Goal: Information Seeking & Learning: Find specific fact

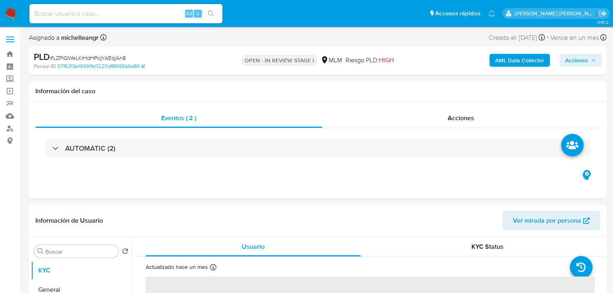
select select "10"
click at [104, 11] on input at bounding box center [125, 13] width 193 height 10
paste input "LZPIQWeLKiHdHPojYAEqjAn8"
type input "LZPIQWeLKiHdHPojYAEqjAn8"
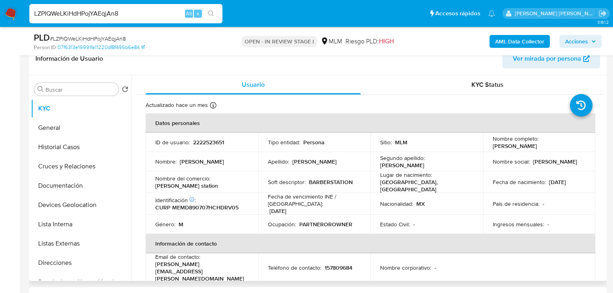
scroll to position [161, 0]
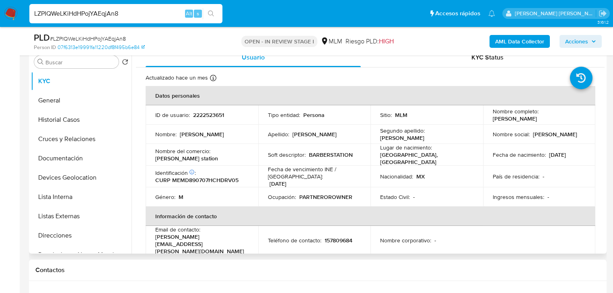
click at [560, 137] on div "Nombre social : [PERSON_NAME]" at bounding box center [538, 134] width 93 height 7
click at [260, 196] on td "Ocupación : PARTNEROROWNER" at bounding box center [314, 196] width 113 height 19
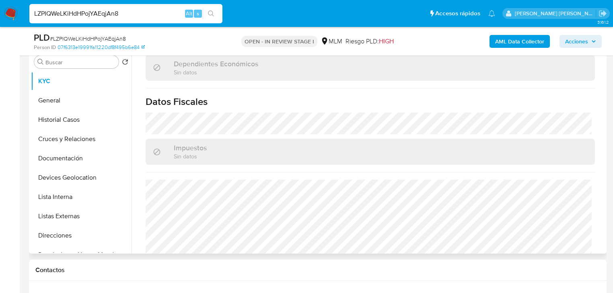
scroll to position [482, 0]
click at [42, 101] on button "General" at bounding box center [78, 100] width 94 height 19
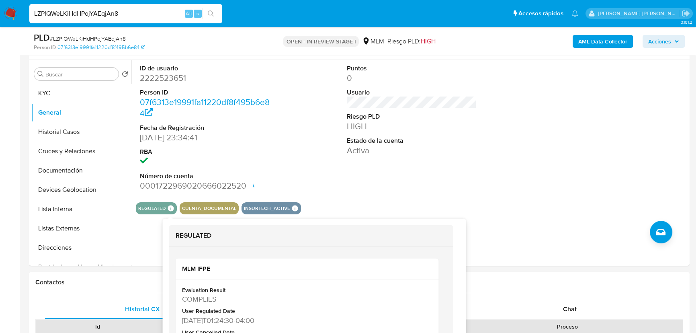
scroll to position [165, 0]
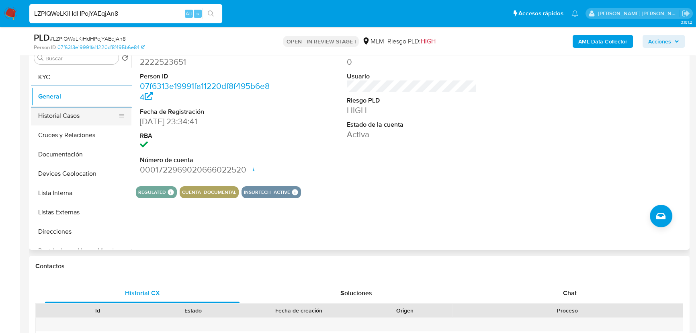
click at [89, 118] on button "Historial Casos" at bounding box center [78, 115] width 94 height 19
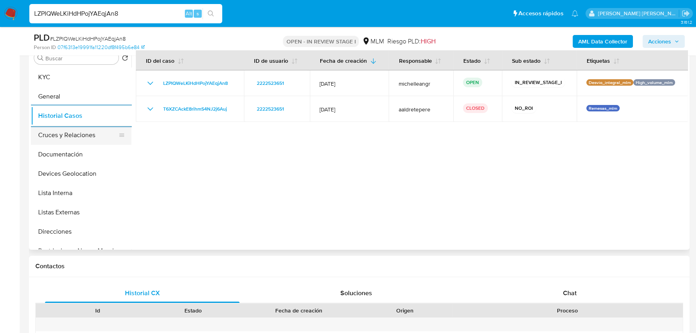
click at [77, 130] on button "Cruces y Relaciones" at bounding box center [78, 134] width 94 height 19
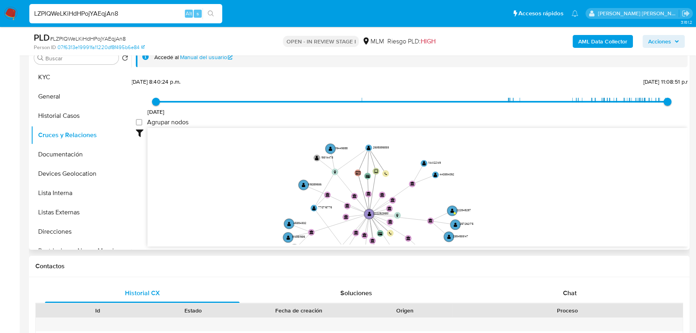
drag, startPoint x: 361, startPoint y: 174, endPoint x: 370, endPoint y: 199, distance: 27.3
click at [373, 204] on icon "user-2222523651  2222523651 device-678f15d2e4d7e29f1f7d8123  user-2635386833 …" at bounding box center [418, 186] width 540 height 117
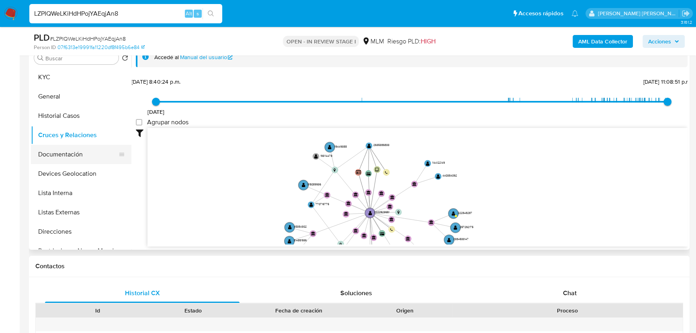
drag, startPoint x: 88, startPoint y: 152, endPoint x: 108, endPoint y: 152, distance: 19.3
click at [89, 154] on button "Documentación" at bounding box center [78, 154] width 94 height 19
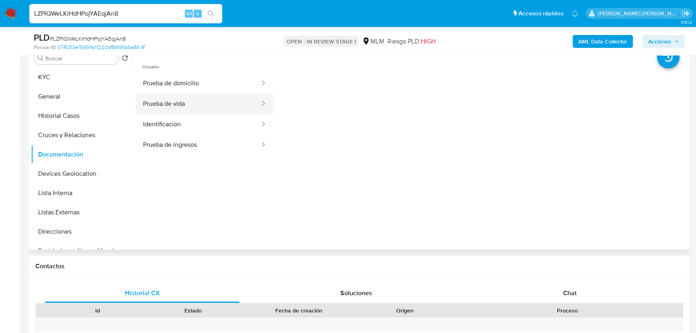
click at [204, 105] on button "Prueba de vida" at bounding box center [198, 104] width 125 height 21
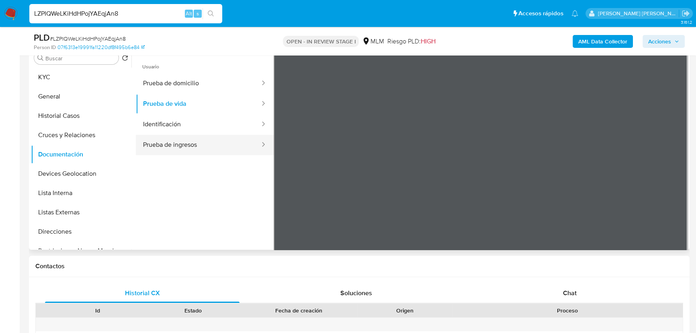
drag, startPoint x: 212, startPoint y: 133, endPoint x: 228, endPoint y: 135, distance: 15.9
click at [212, 132] on button "Identificación" at bounding box center [198, 124] width 125 height 21
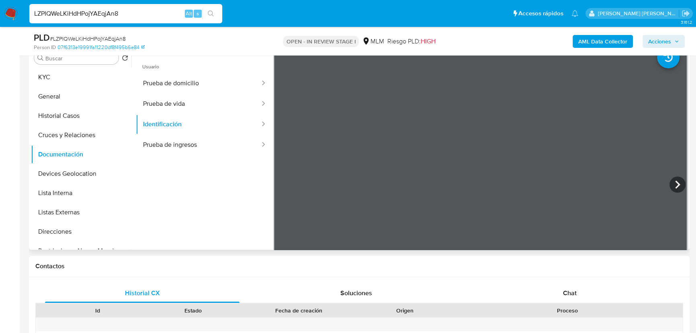
drag, startPoint x: 96, startPoint y: 170, endPoint x: 312, endPoint y: 174, distance: 215.5
click at [96, 170] on button "Devices Geolocation" at bounding box center [81, 173] width 100 height 19
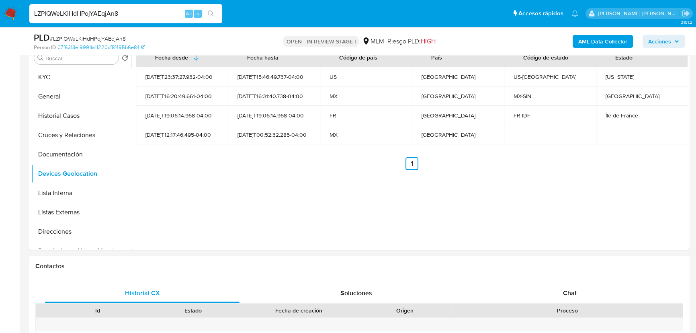
click at [71, 205] on button "Listas Externas" at bounding box center [78, 212] width 94 height 19
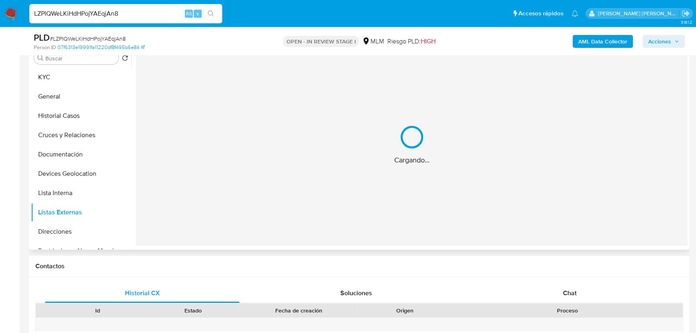
click at [297, 189] on div "Cargando..." at bounding box center [412, 145] width 552 height 202
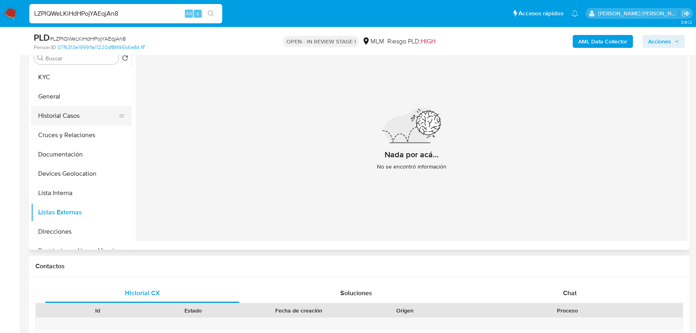
click at [70, 121] on button "Historial Casos" at bounding box center [78, 115] width 94 height 19
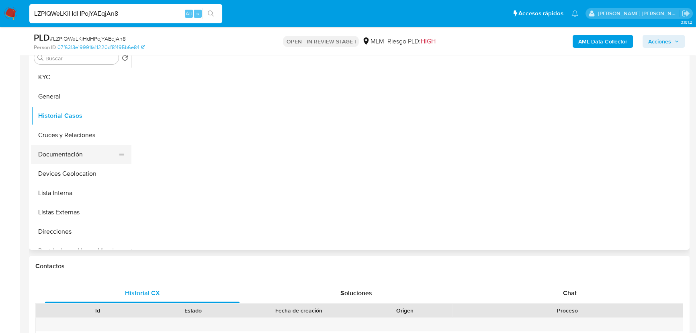
click at [66, 157] on button "Documentación" at bounding box center [78, 154] width 94 height 19
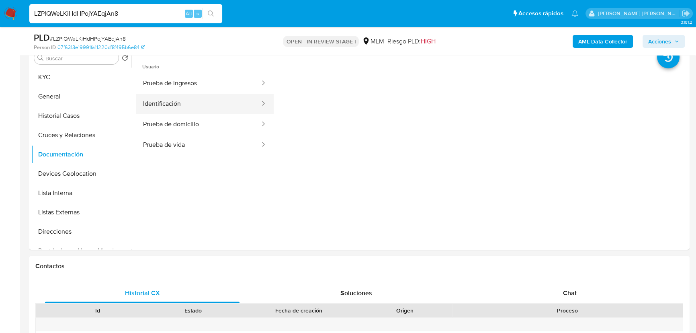
click at [192, 109] on button "Identificación" at bounding box center [198, 104] width 125 height 21
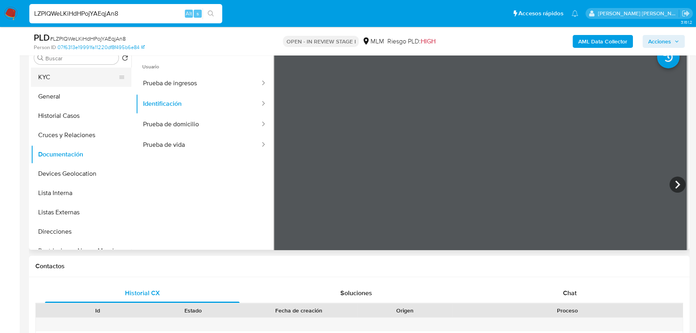
drag, startPoint x: 36, startPoint y: 78, endPoint x: 54, endPoint y: 82, distance: 18.4
click at [37, 78] on button "KYC" at bounding box center [78, 77] width 94 height 19
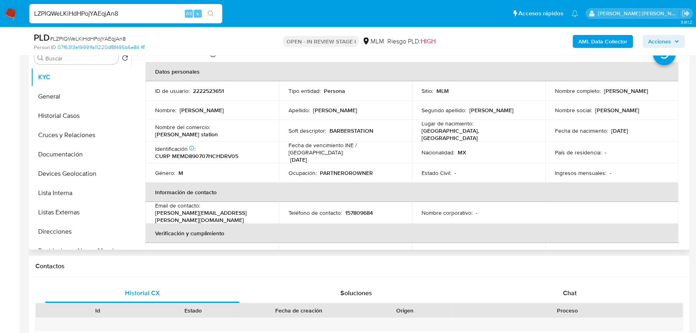
scroll to position [36, 0]
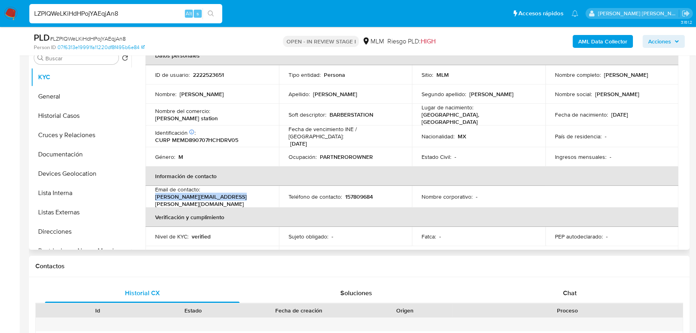
drag, startPoint x: 239, startPoint y: 193, endPoint x: 156, endPoint y: 192, distance: 83.6
click at [156, 192] on div "Email de contacto : [PERSON_NAME][EMAIL_ADDRESS][PERSON_NAME][DOMAIN_NAME]" at bounding box center [212, 197] width 114 height 22
copy p "[PERSON_NAME][EMAIL_ADDRESS][PERSON_NAME][DOMAIN_NAME]"
click at [75, 142] on button "Cruces y Relaciones" at bounding box center [78, 134] width 94 height 19
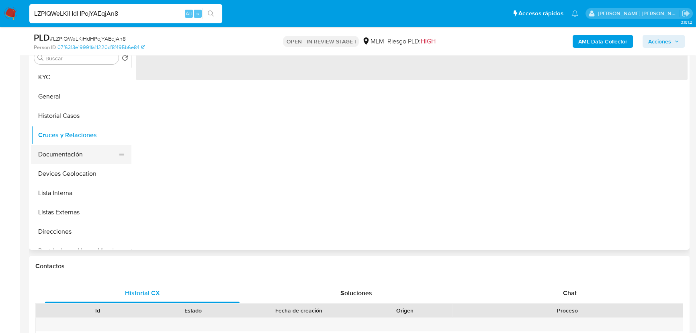
drag, startPoint x: 71, startPoint y: 158, endPoint x: 97, endPoint y: 145, distance: 29.8
click at [71, 158] on button "Documentación" at bounding box center [78, 154] width 94 height 19
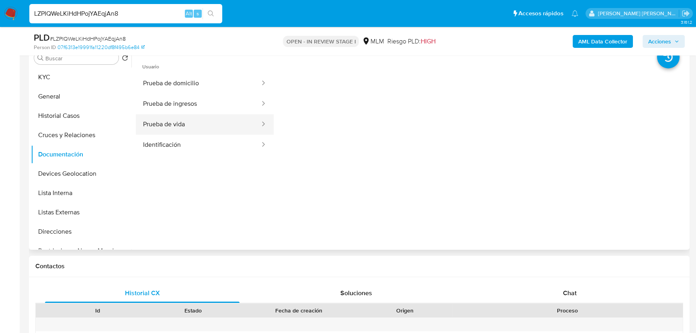
drag, startPoint x: 198, startPoint y: 126, endPoint x: 229, endPoint y: 117, distance: 32.4
click at [199, 126] on button "Prueba de vida" at bounding box center [198, 124] width 125 height 21
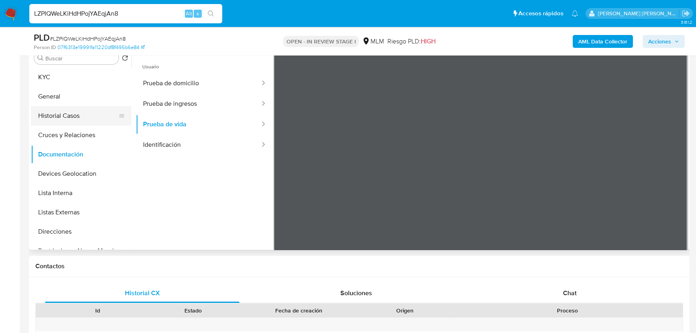
drag, startPoint x: 74, startPoint y: 168, endPoint x: 67, endPoint y: 124, distance: 44.7
click at [74, 156] on ul "KYC General Historial Casos Cruces y Relaciones Documentación Devices Geolocati…" at bounding box center [81, 158] width 100 height 181
click at [60, 68] on button "KYC" at bounding box center [78, 77] width 94 height 19
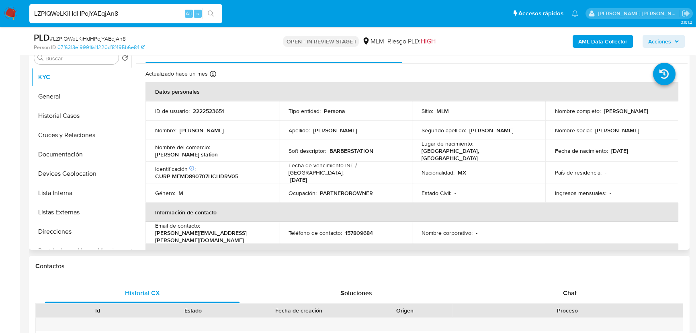
click at [344, 174] on div "Fecha de vencimiento INE / [GEOGRAPHIC_DATA] : [DATE]" at bounding box center [346, 173] width 114 height 22
click at [357, 229] on p "157809684" at bounding box center [359, 232] width 28 height 7
click at [358, 229] on p "157809684" at bounding box center [359, 232] width 28 height 7
copy p "157809684"
